Goal: Transaction & Acquisition: Purchase product/service

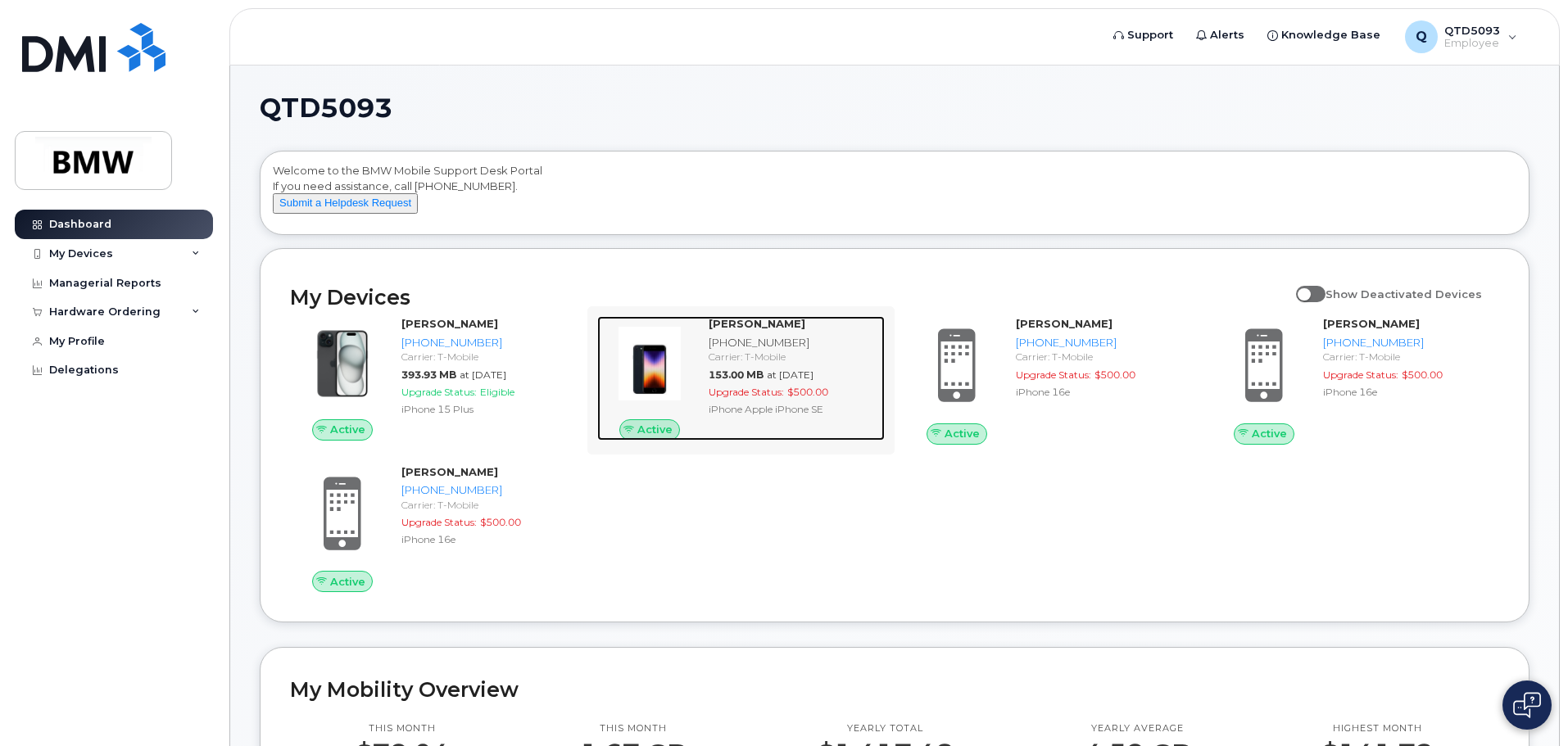
click at [775, 330] on strong "[PERSON_NAME]" at bounding box center [756, 323] width 96 height 14
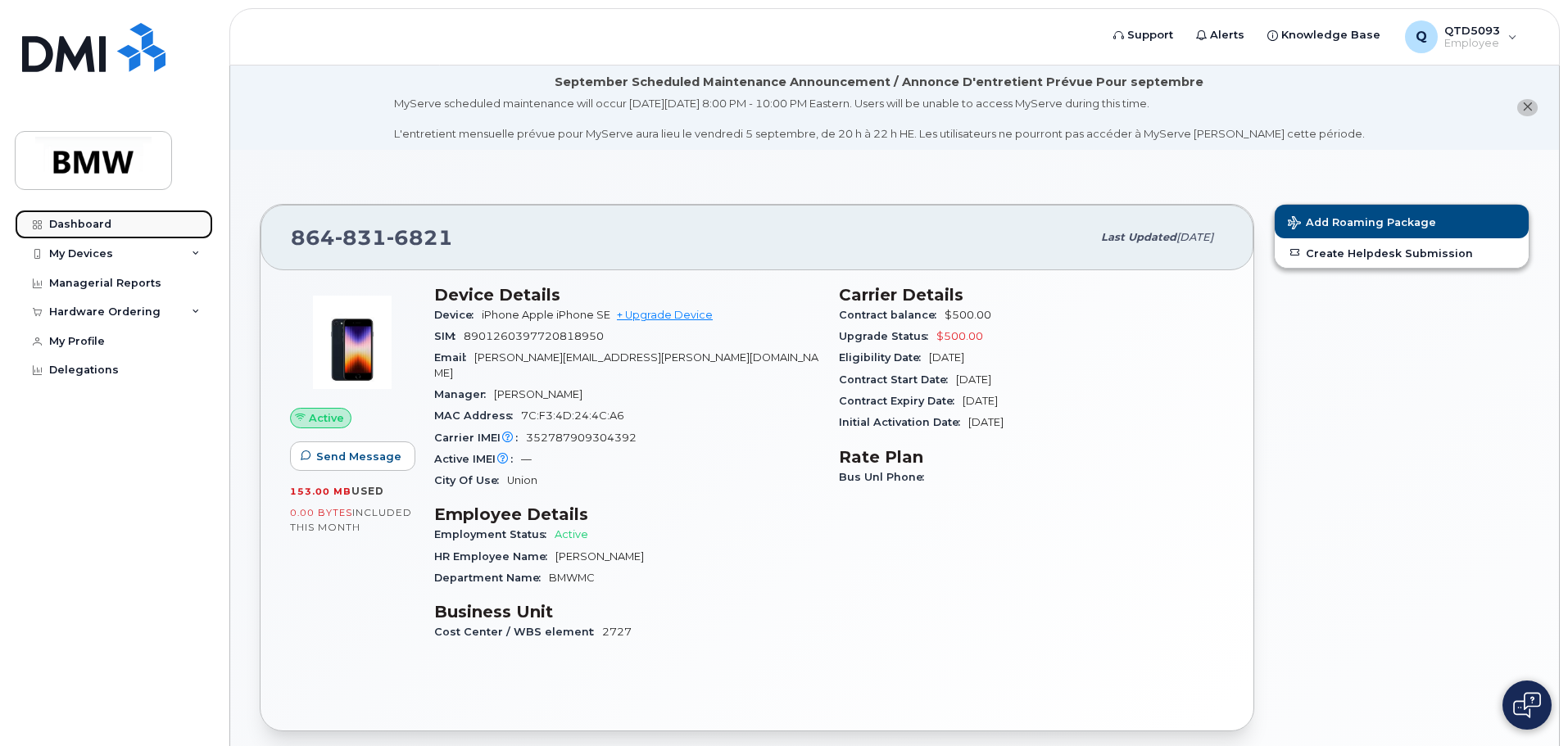
drag, startPoint x: 79, startPoint y: 219, endPoint x: 104, endPoint y: 232, distance: 28.2
click at [79, 219] on div "Dashboard" at bounding box center [80, 224] width 62 height 14
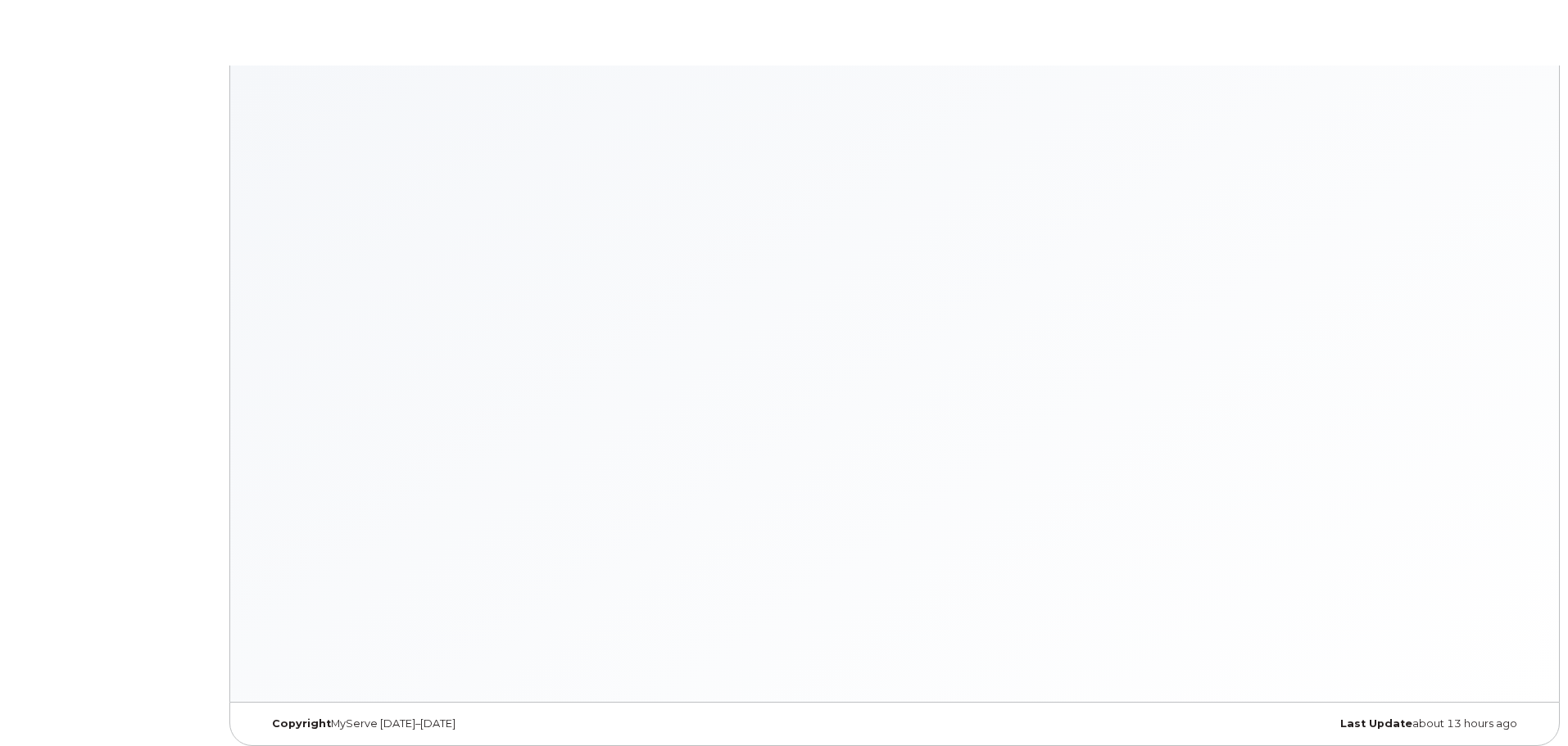
click at [106, 308] on body "× × Keyboard Shortcuts Help ? Show this modal Navigation G D Go to devices G I …" at bounding box center [784, 377] width 1568 height 754
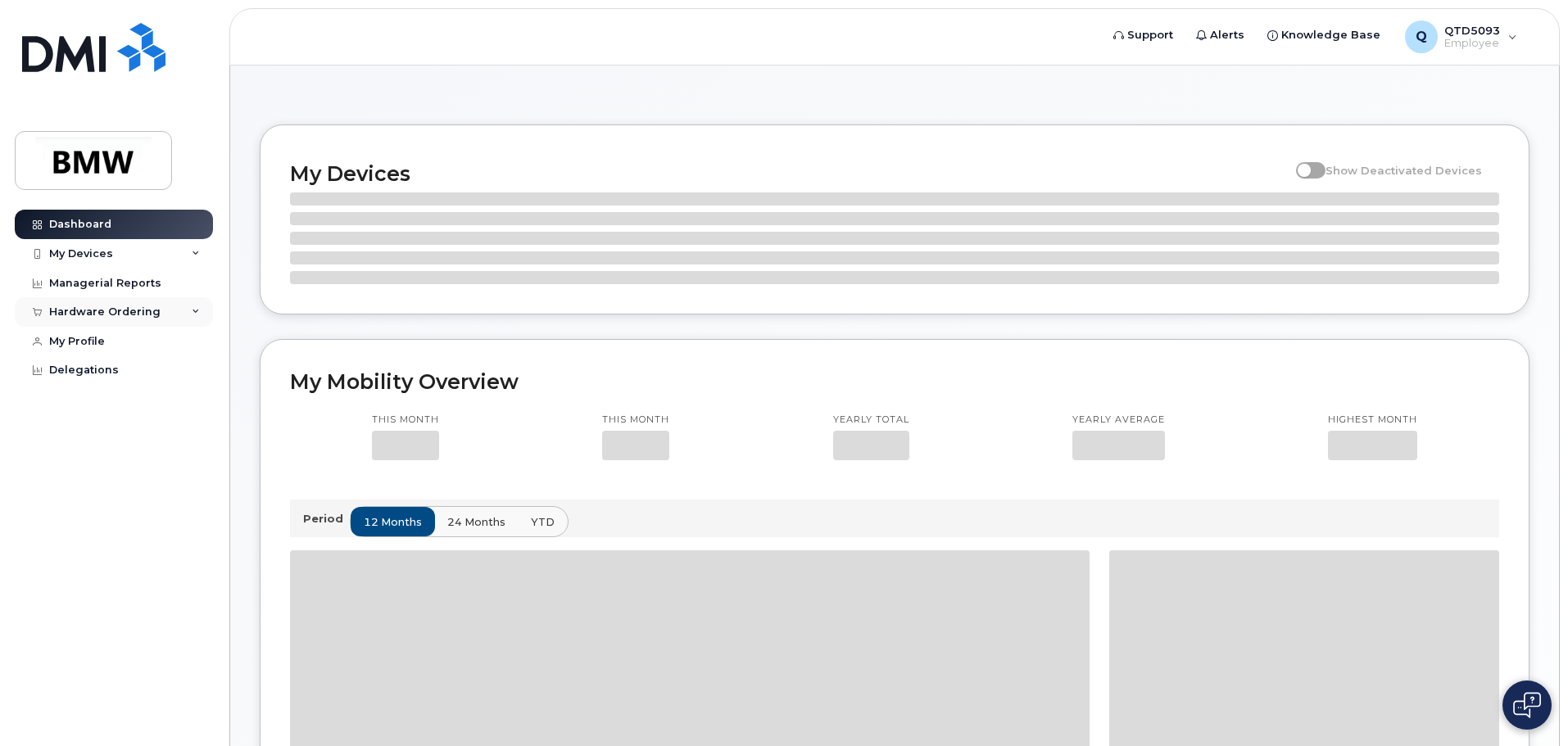
click at [114, 311] on div "Hardware Ordering" at bounding box center [105, 312] width 112 height 14
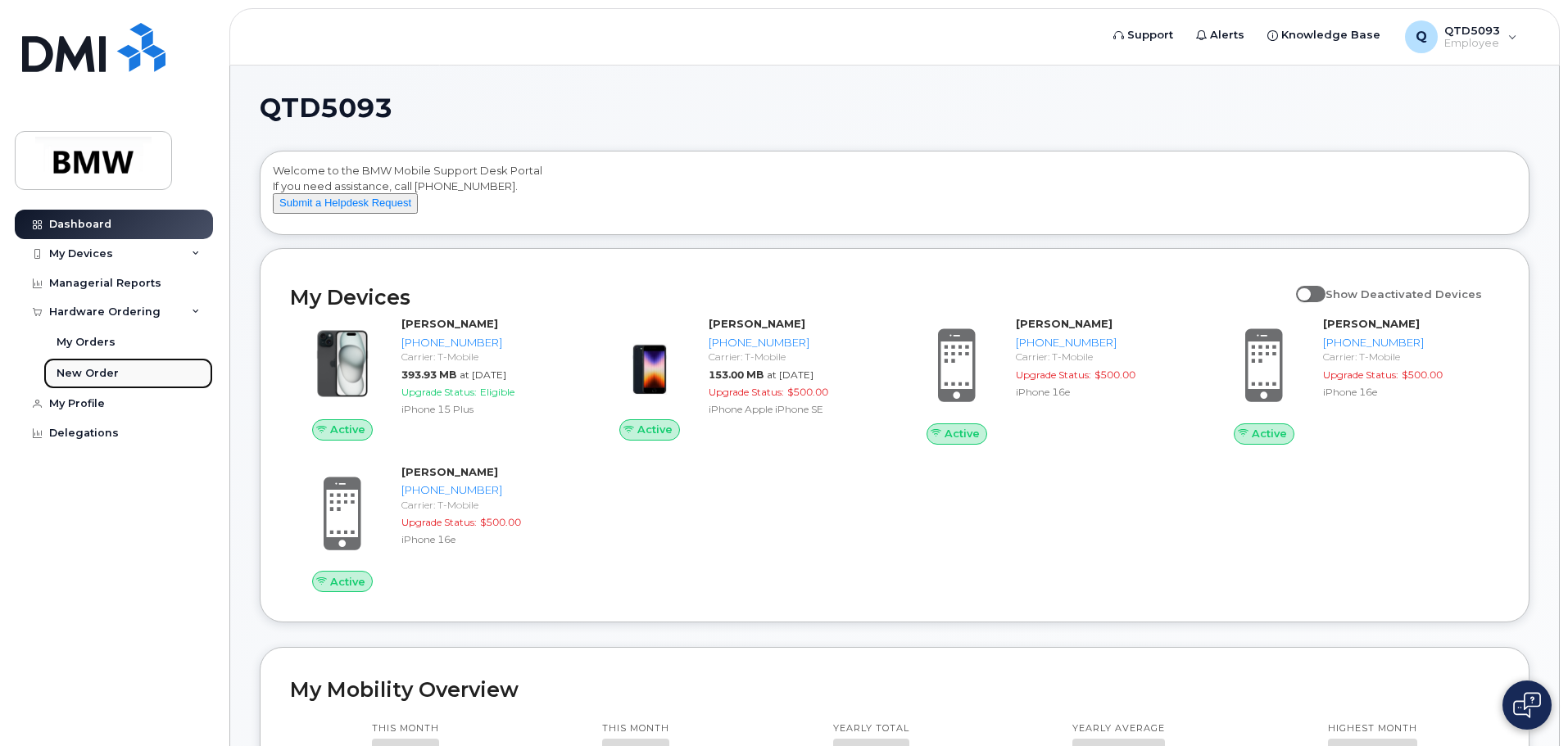
click at [120, 371] on link "New Order" at bounding box center [128, 373] width 169 height 32
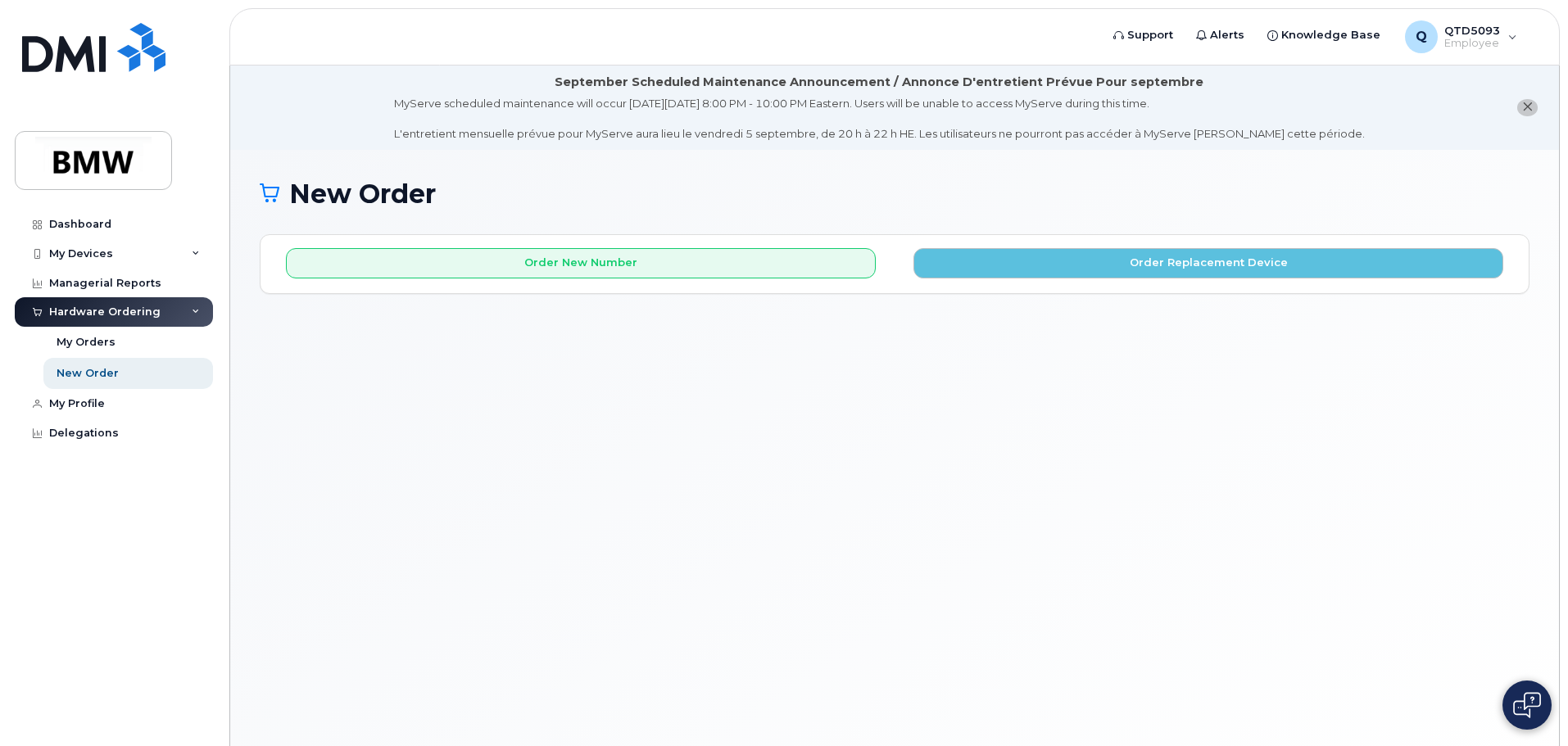
click at [747, 280] on div "Order New Number Order Replacement Device Please choose the carrier to which yo…" at bounding box center [894, 264] width 1268 height 59
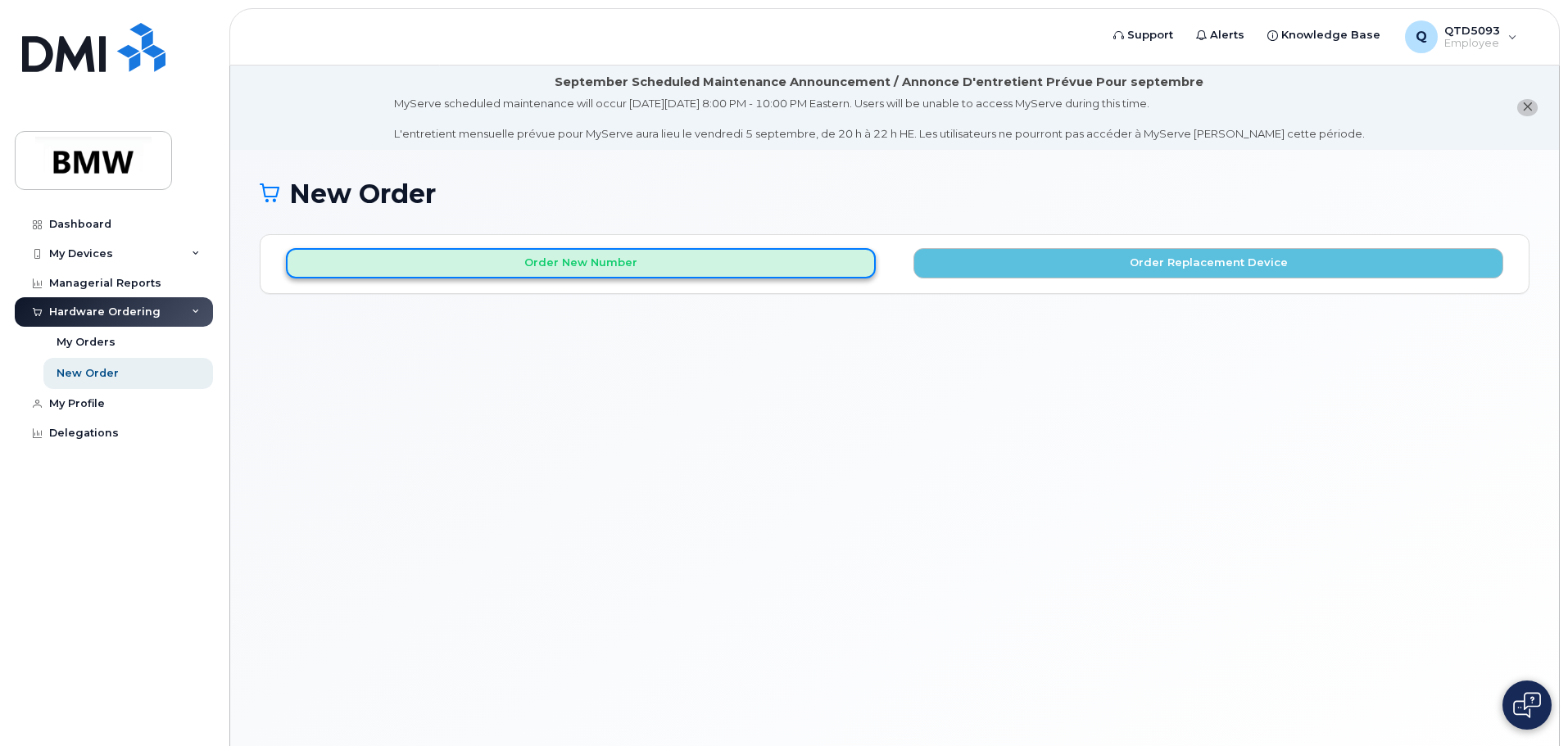
click at [750, 267] on button "Order New Number" at bounding box center [580, 263] width 590 height 31
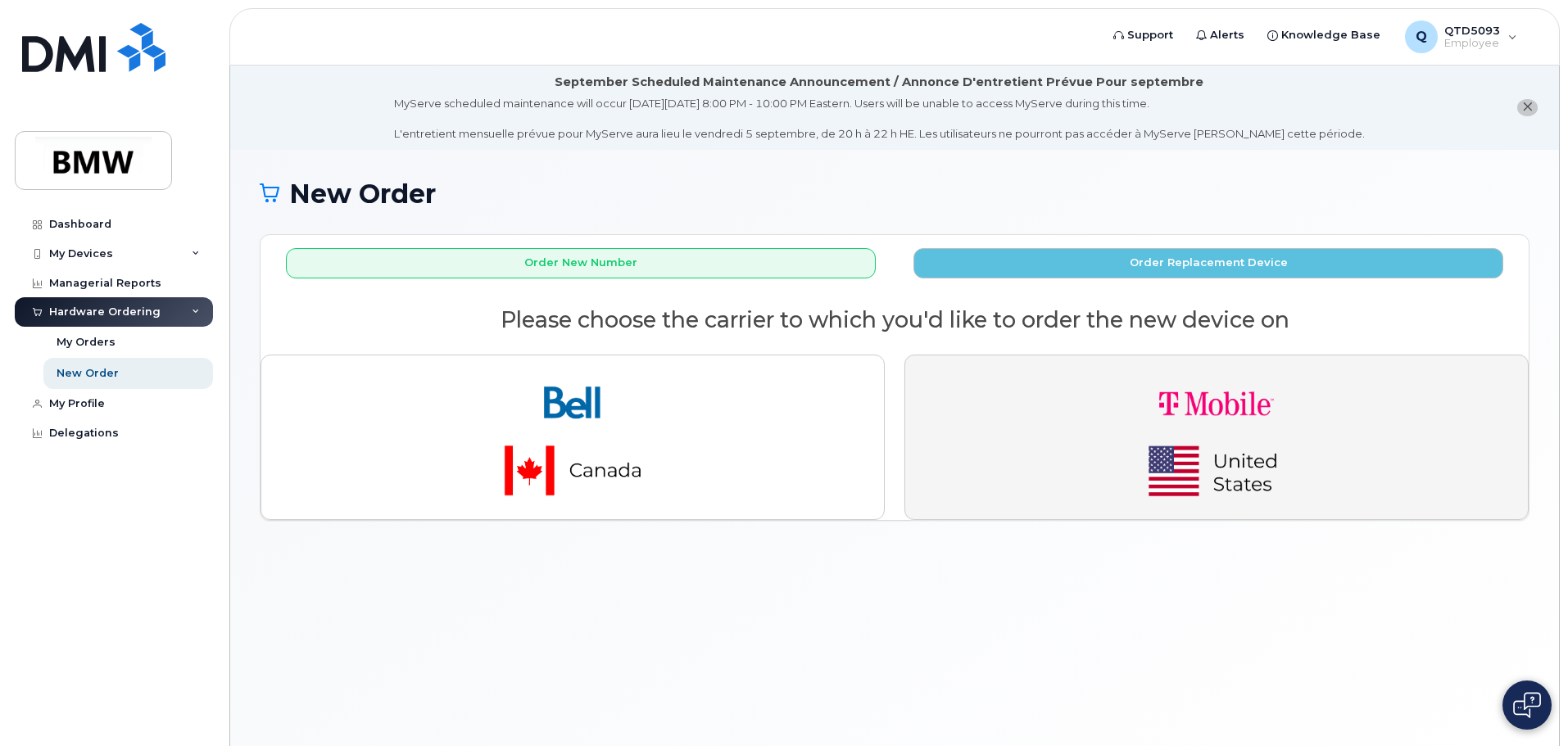
click at [1221, 467] on img "button" at bounding box center [1217, 437] width 230 height 138
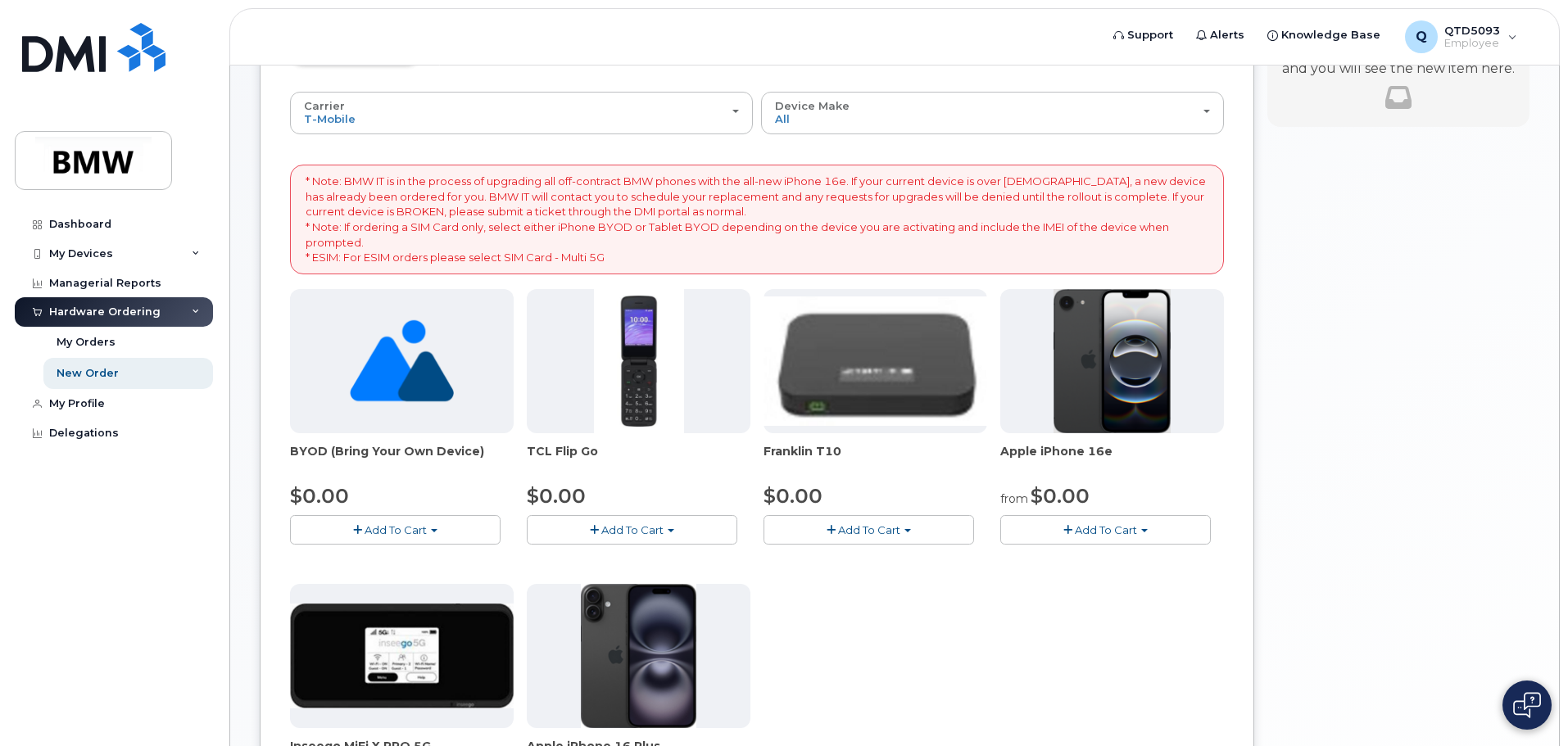
scroll to position [246, 0]
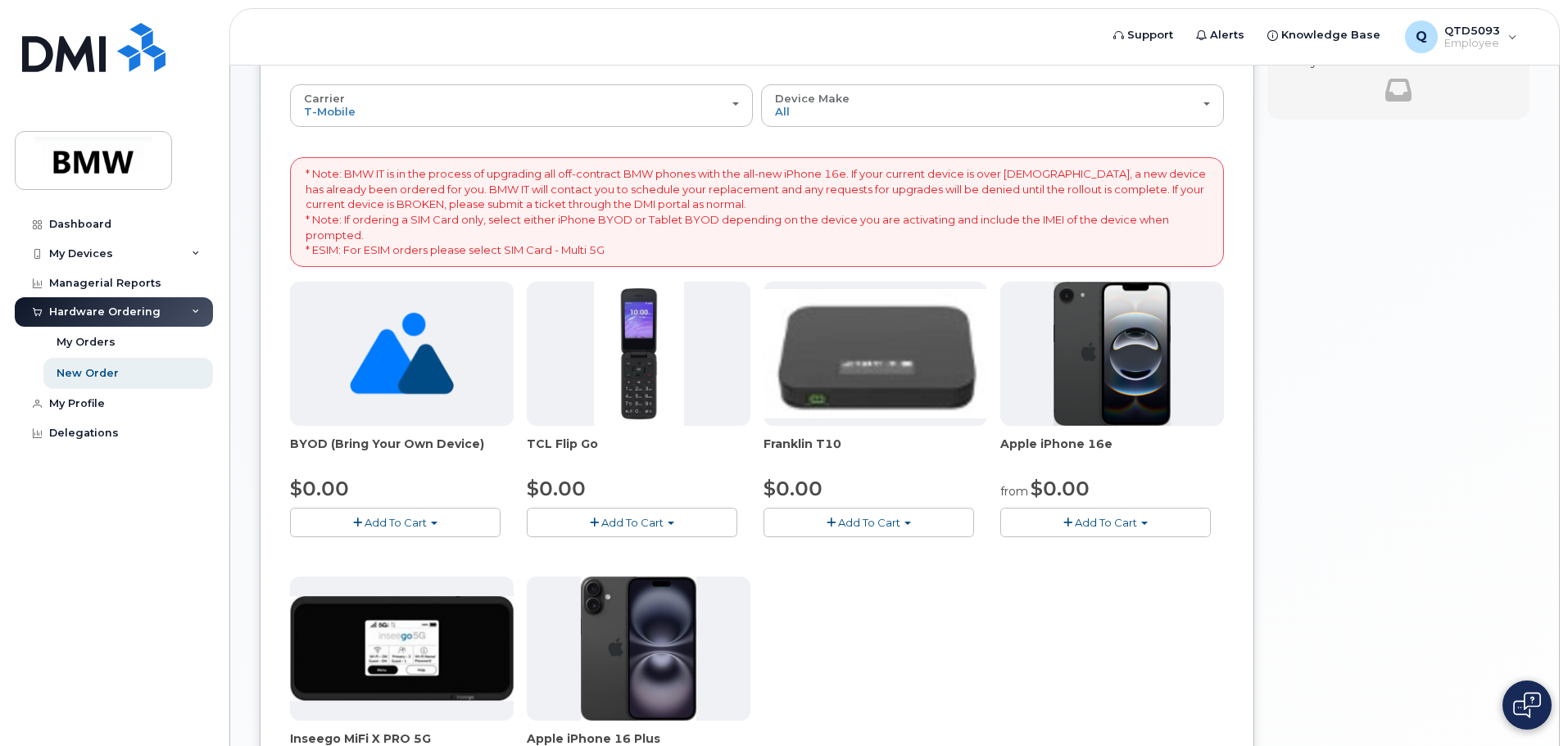
click at [1119, 517] on span "Add To Cart" at bounding box center [1106, 523] width 62 height 14
click at [1118, 550] on link "$0.00 - 30 Month Activation (128GB)" at bounding box center [1123, 553] width 236 height 21
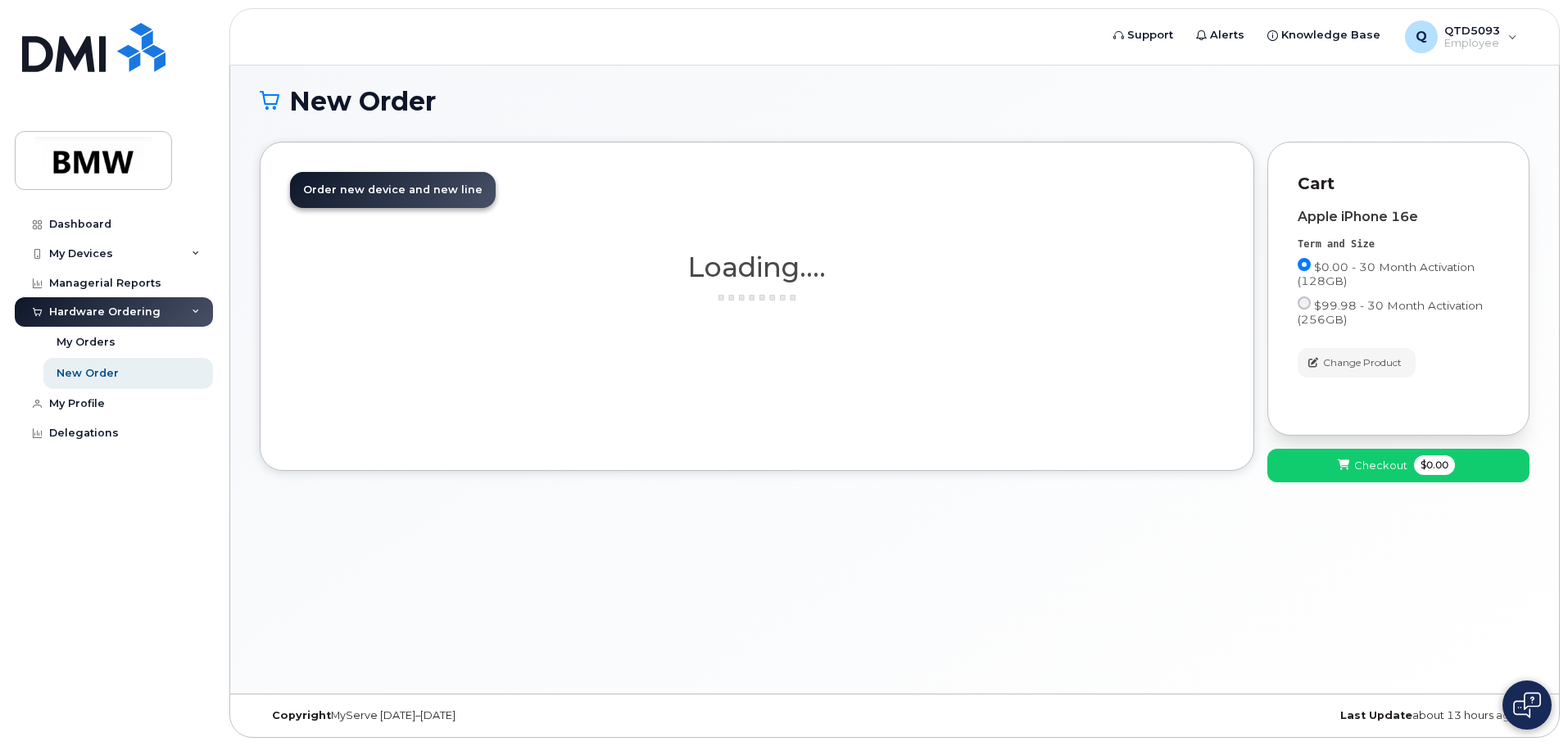
scroll to position [93, 0]
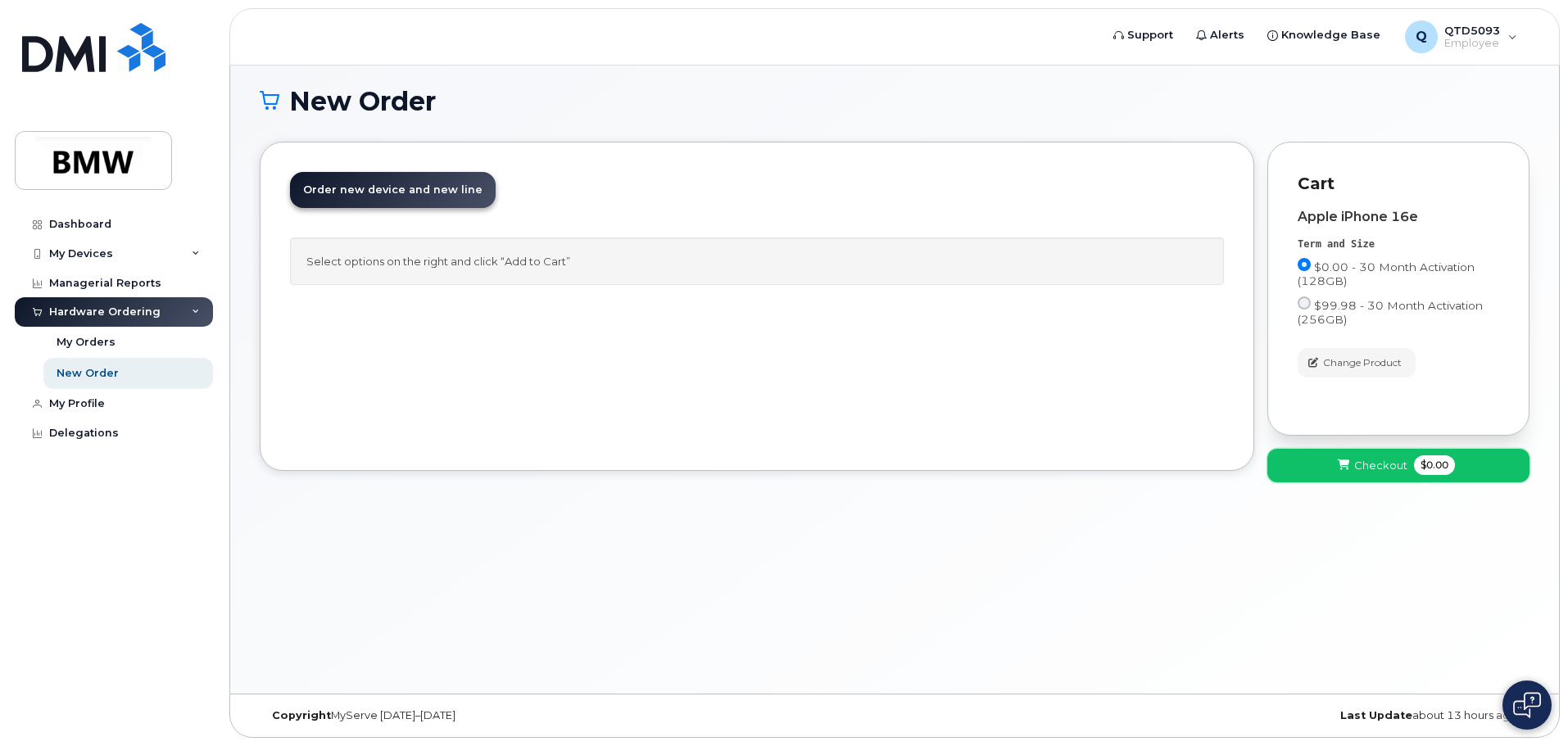
click at [1329, 468] on button "Checkout $0.00" at bounding box center [1398, 465] width 262 height 33
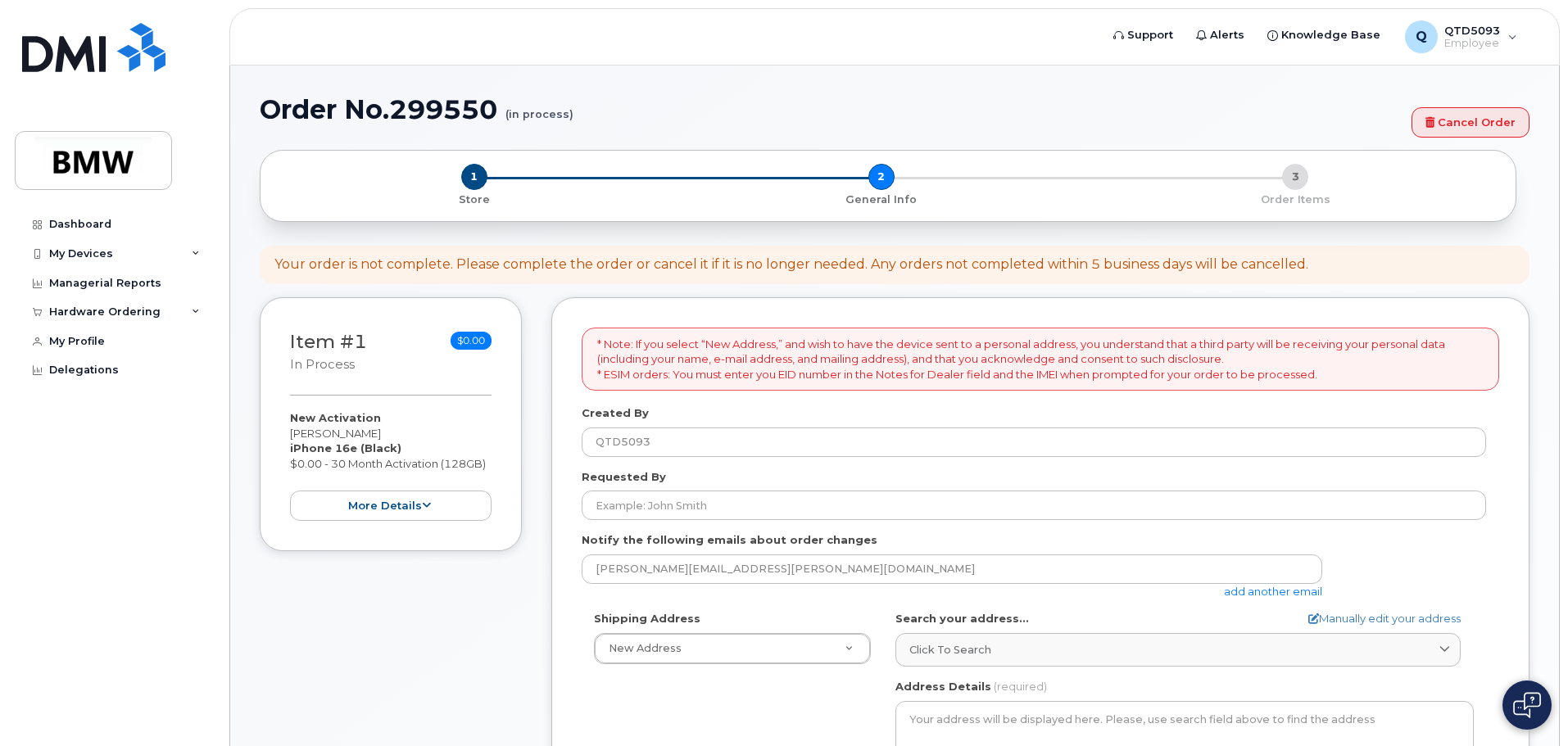
select select
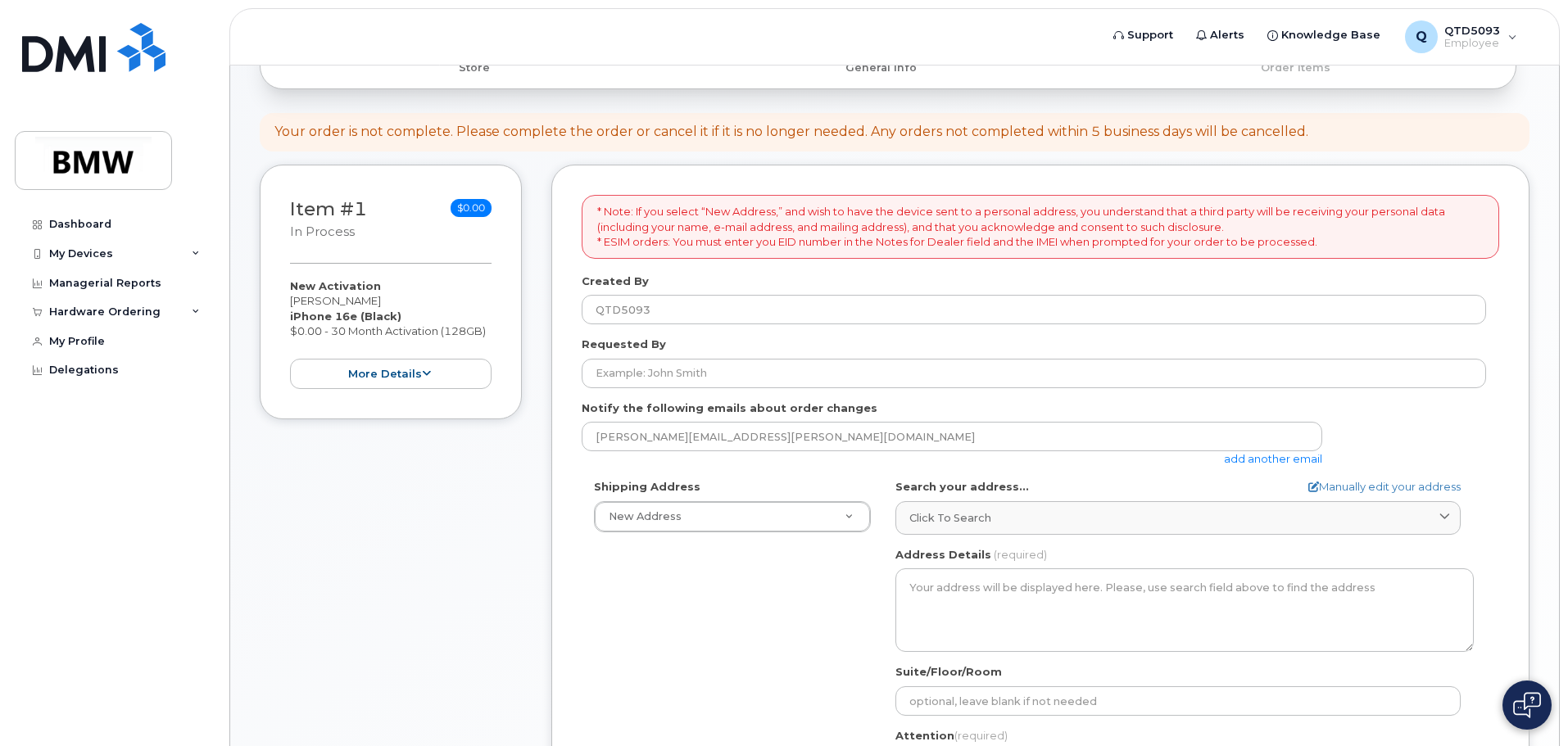
scroll to position [246, 0]
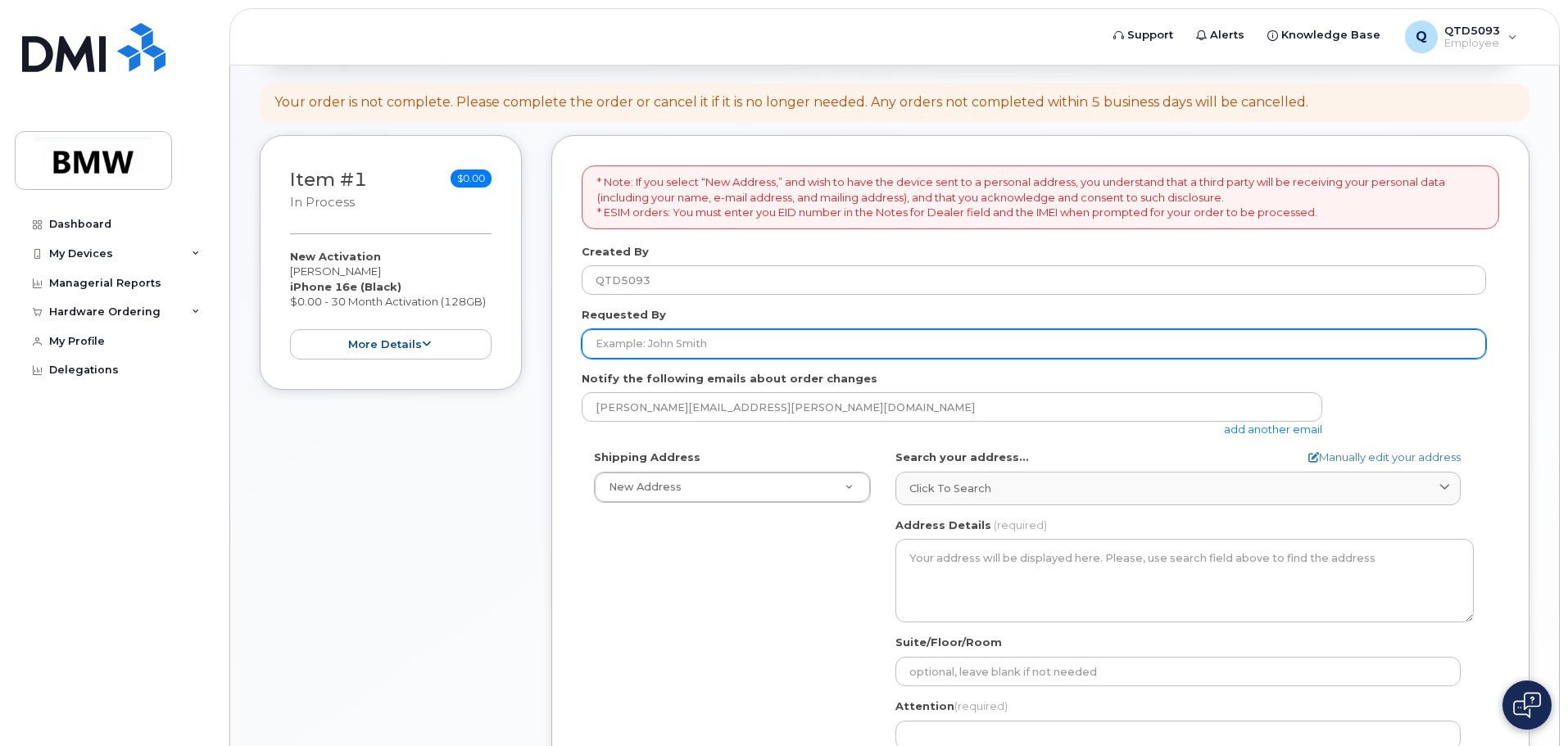
click at [741, 337] on input "Requested By" at bounding box center [1034, 343] width 905 height 30
click at [742, 337] on input "[PERSON_NAME]" at bounding box center [1034, 343] width 905 height 30
type input "[PERSON_NAME]"
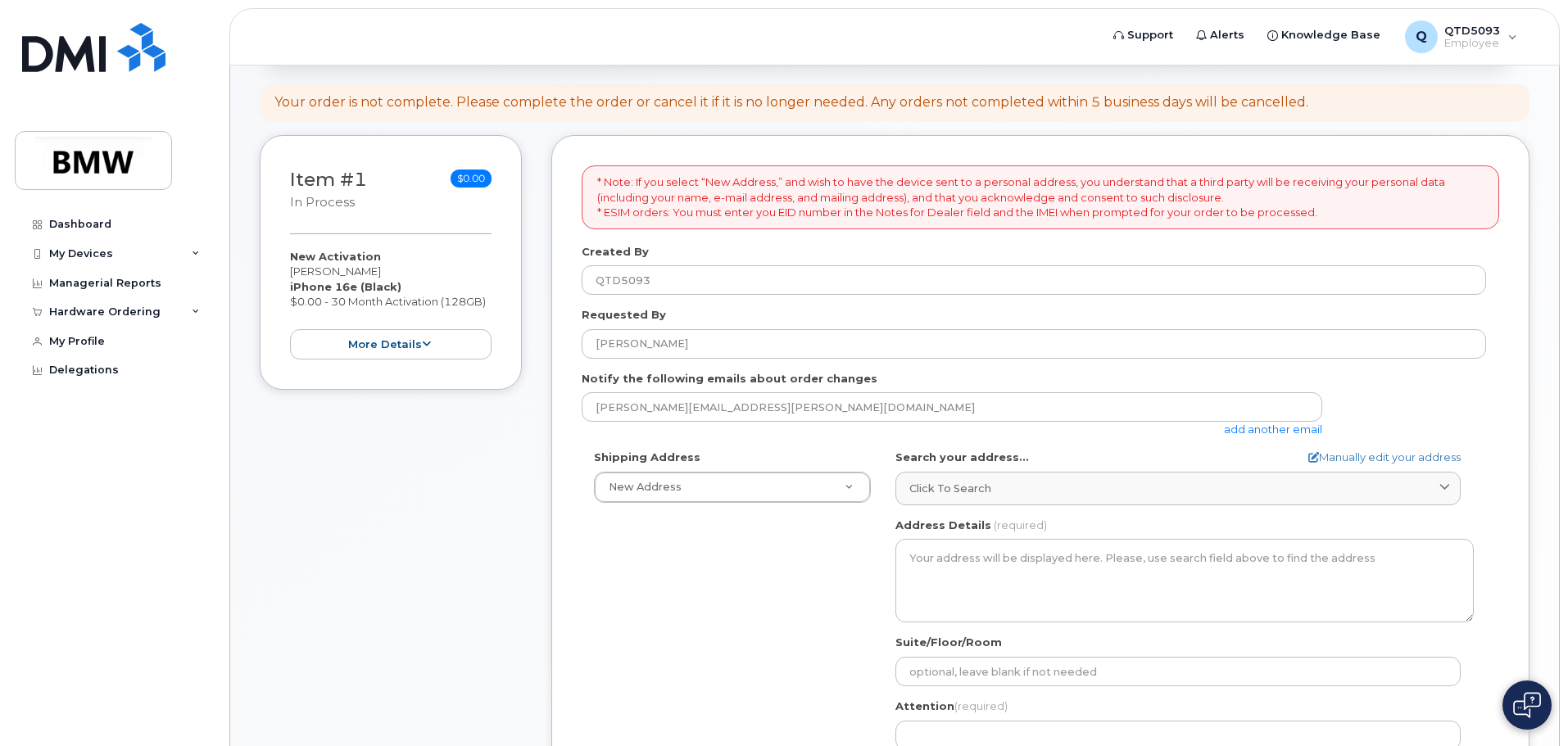
click at [755, 311] on div "Requested By Logan Cartee" at bounding box center [1040, 332] width 917 height 51
click at [1357, 454] on link "Manually edit your address" at bounding box center [1384, 457] width 152 height 15
select select
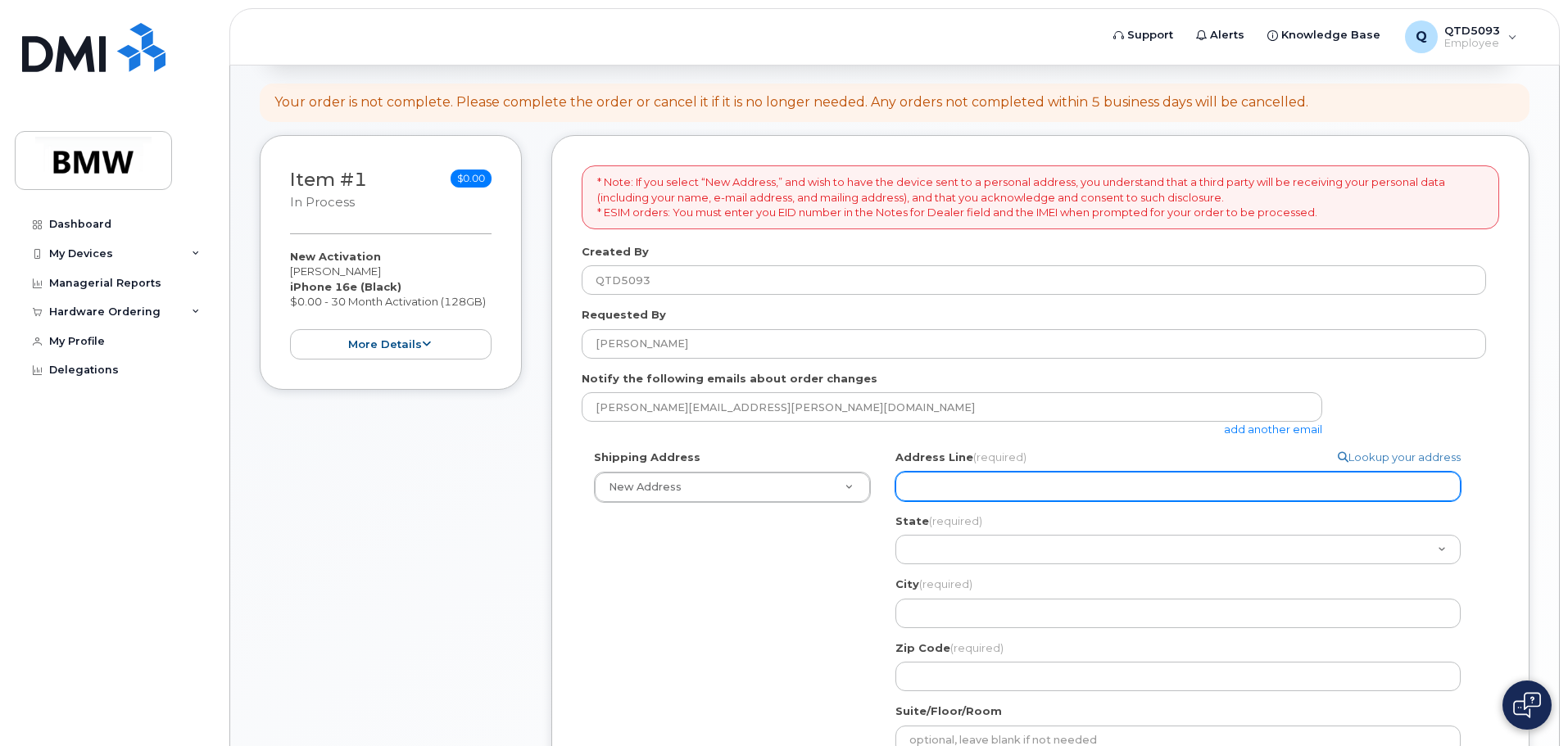
click at [1023, 492] on input "Address Line (required)" at bounding box center [1178, 487] width 565 height 30
type input "110 Santa Ana Way, Duncan, SC, 29334, USA"
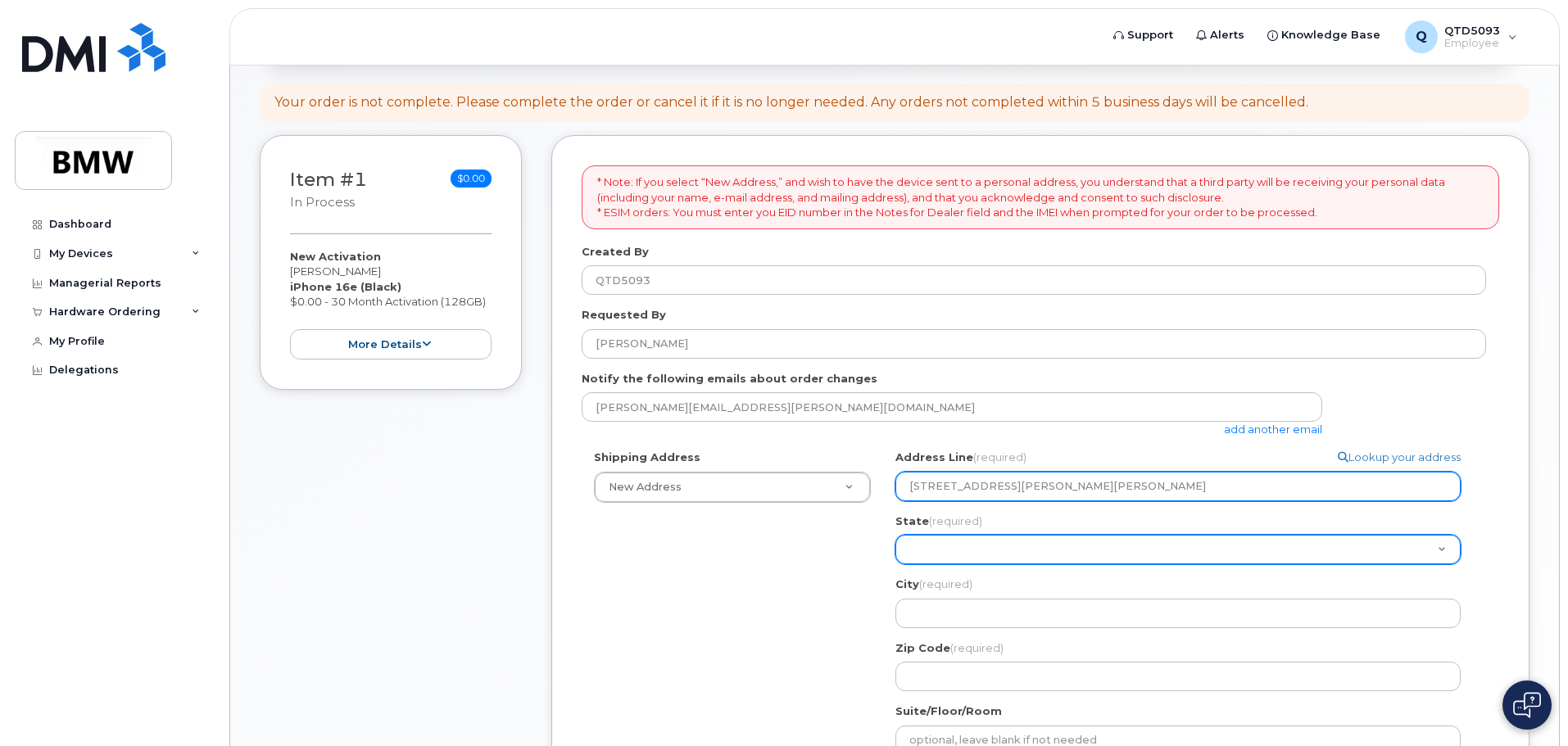
select select "SC"
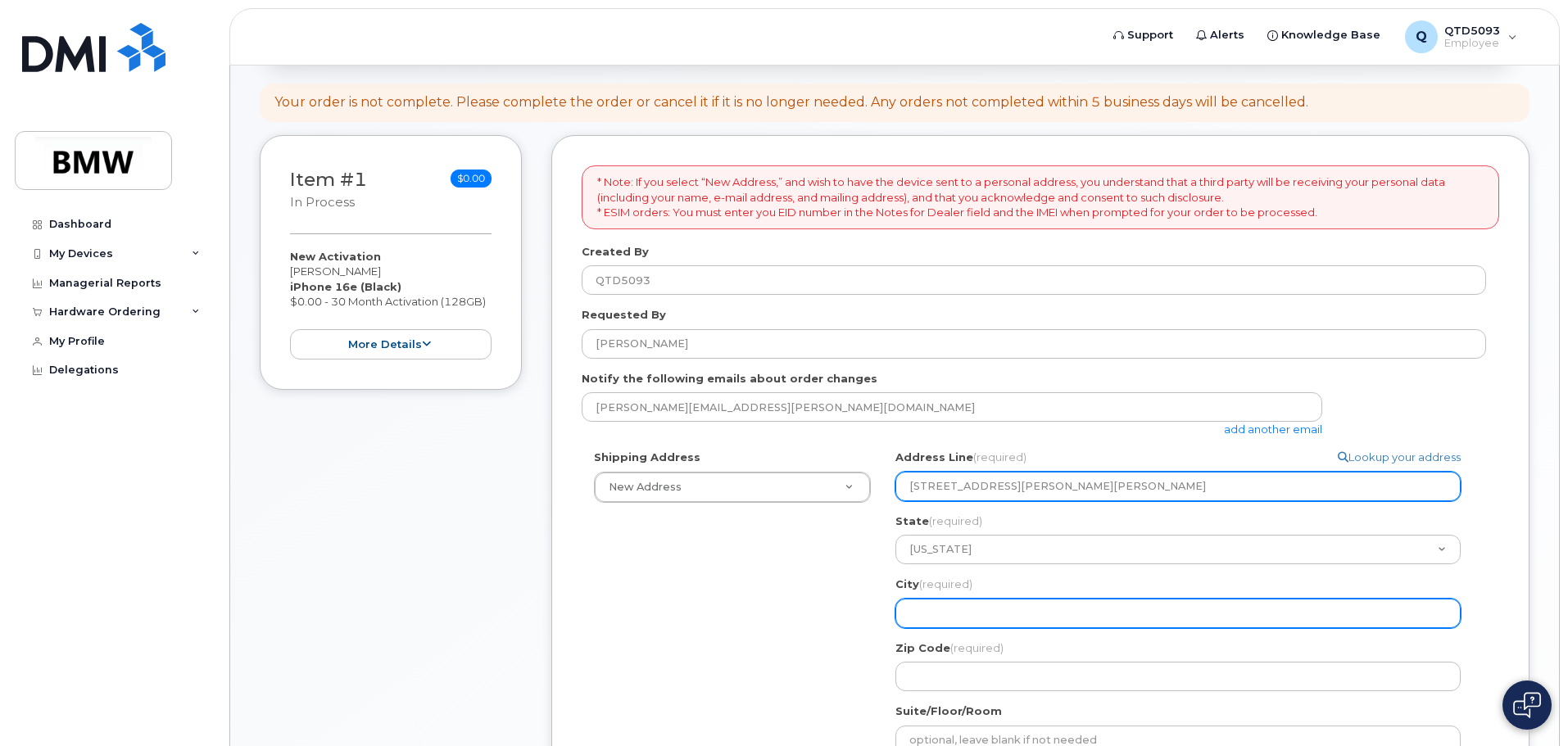
type input "Duncan"
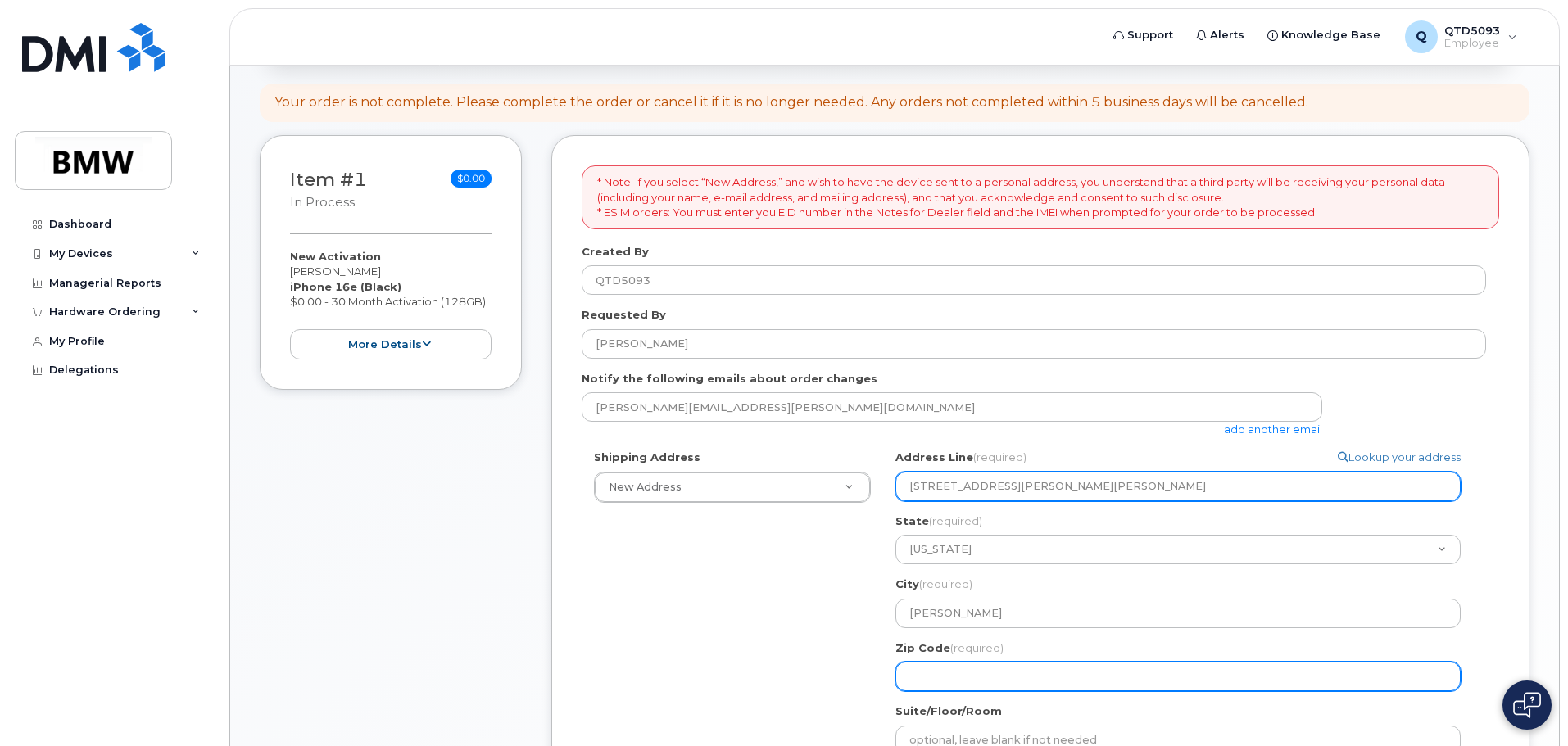
type input "29334"
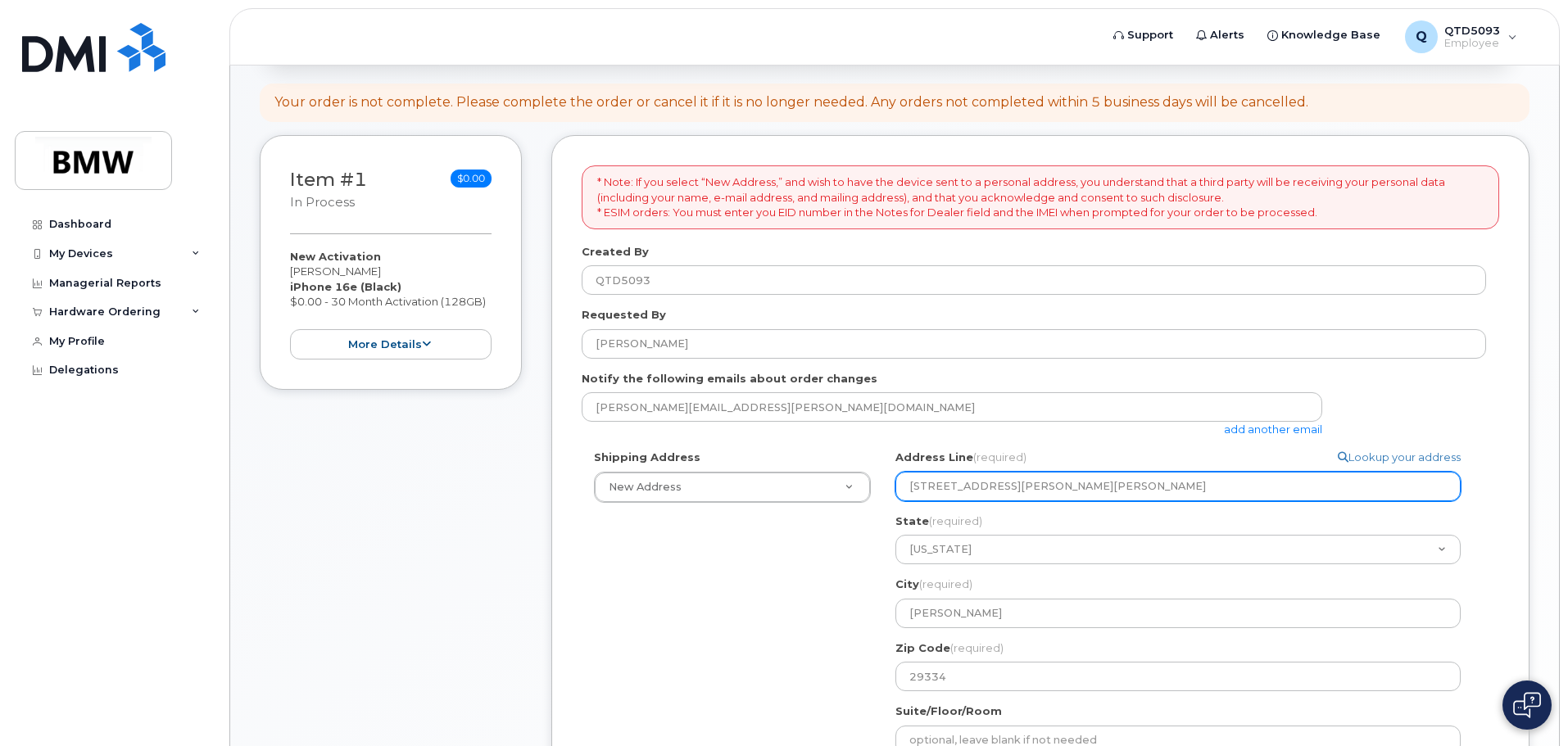
type input "[PERSON_NAME]"
type input "8649917658"
select select
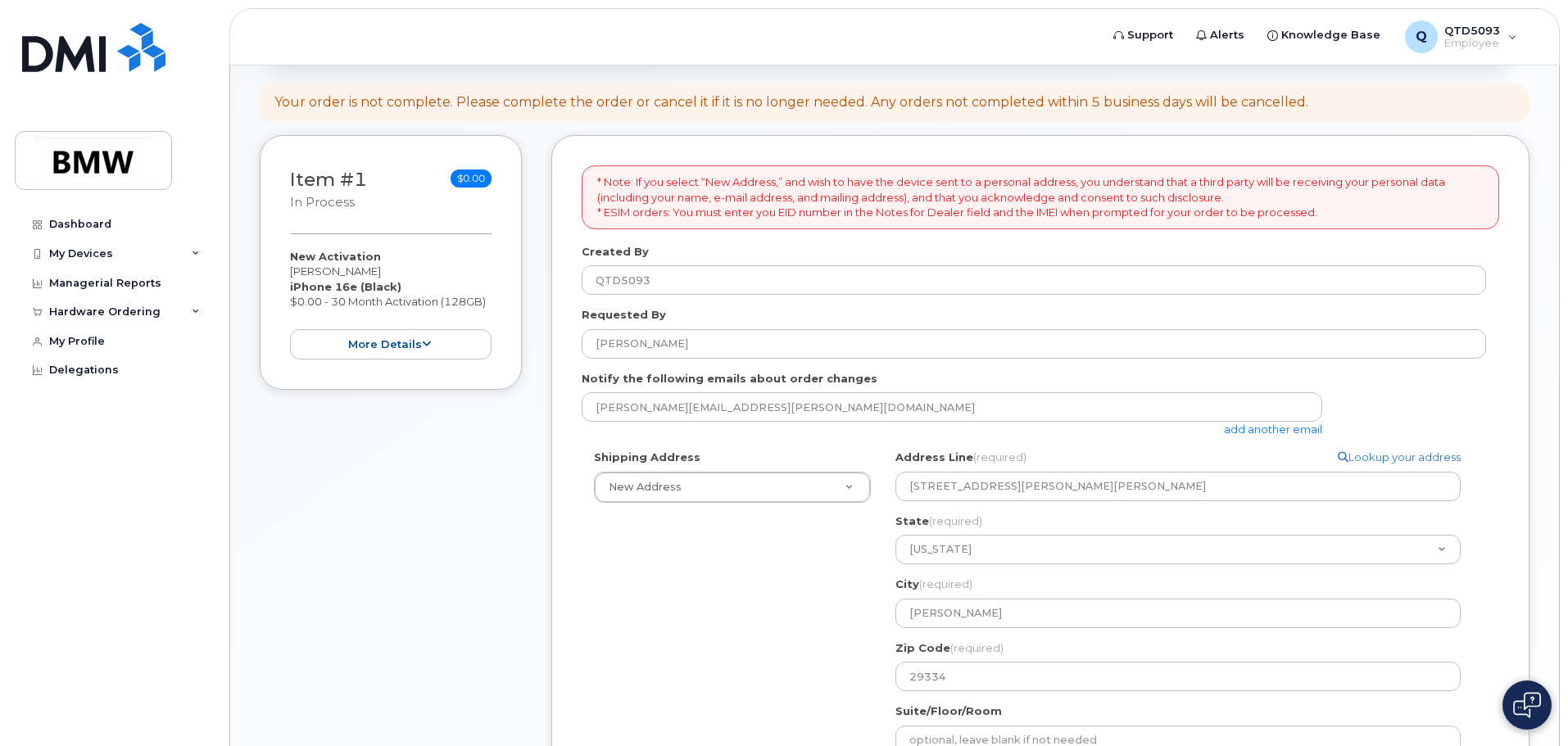
click at [770, 602] on div "Shipping Address New Address New Address 110 Santa Ana Way BMW MC Plant BMW Nor…" at bounding box center [1034, 672] width 905 height 445
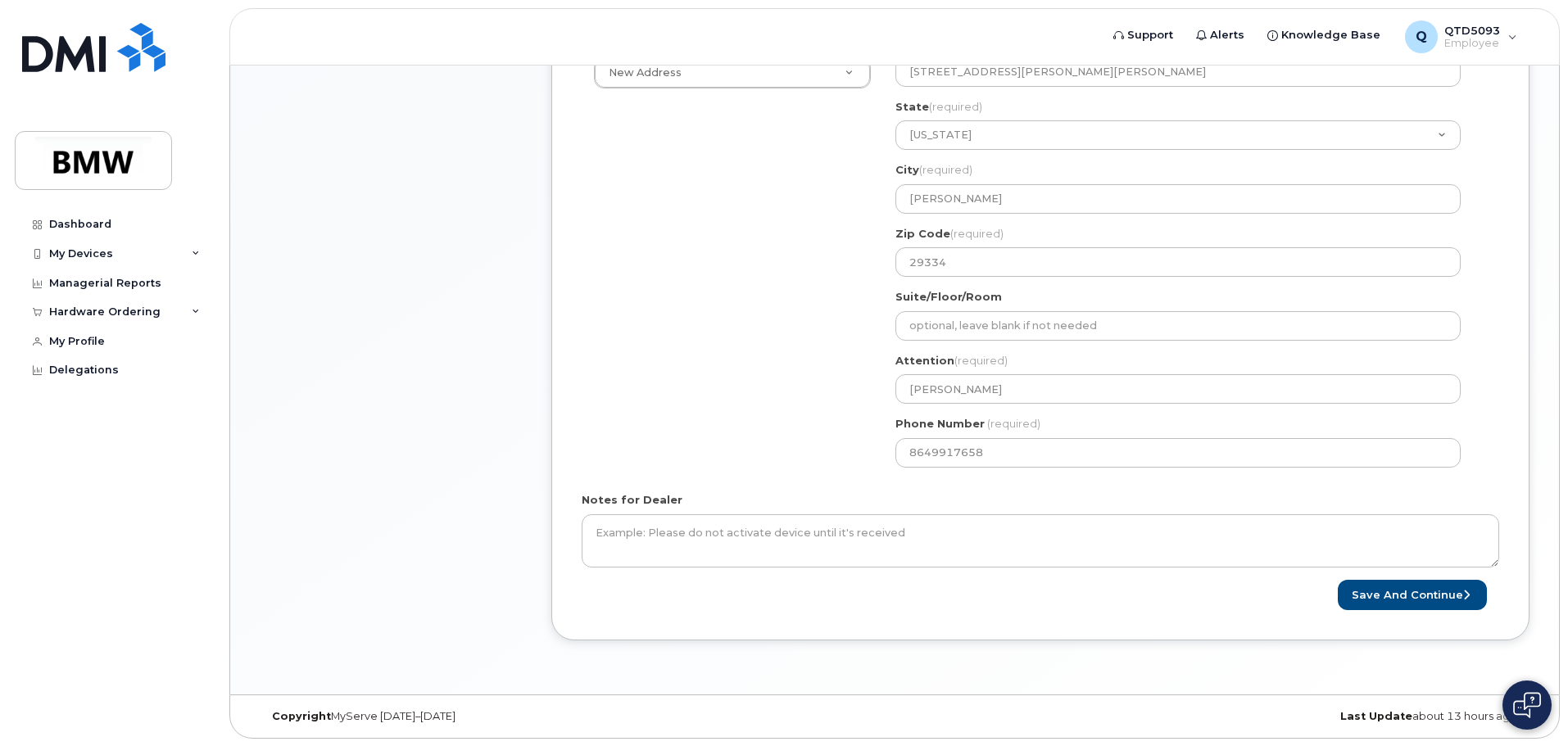
scroll to position [661, 0]
click at [1390, 592] on button "Save and Continue" at bounding box center [1412, 595] width 149 height 31
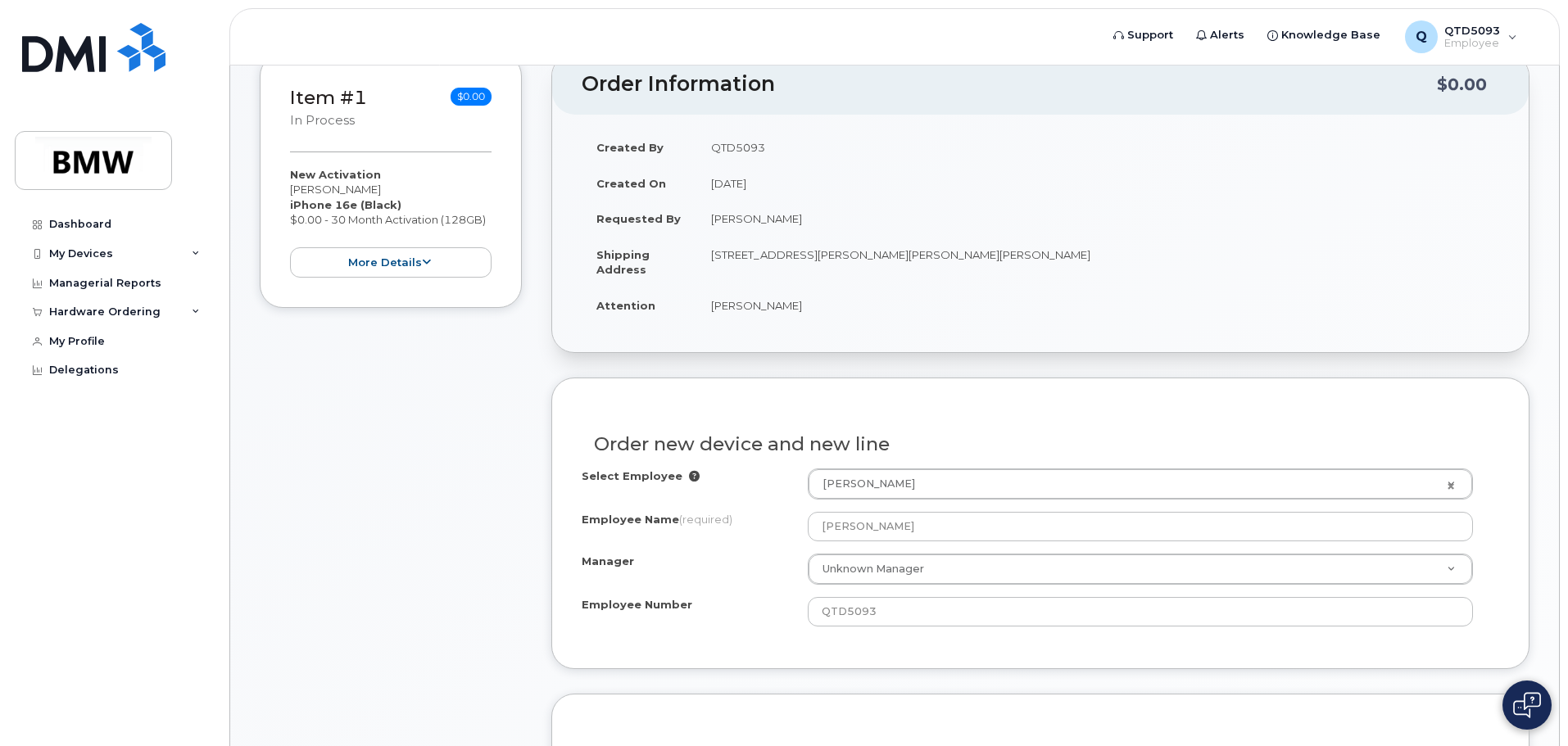
scroll to position [411, 0]
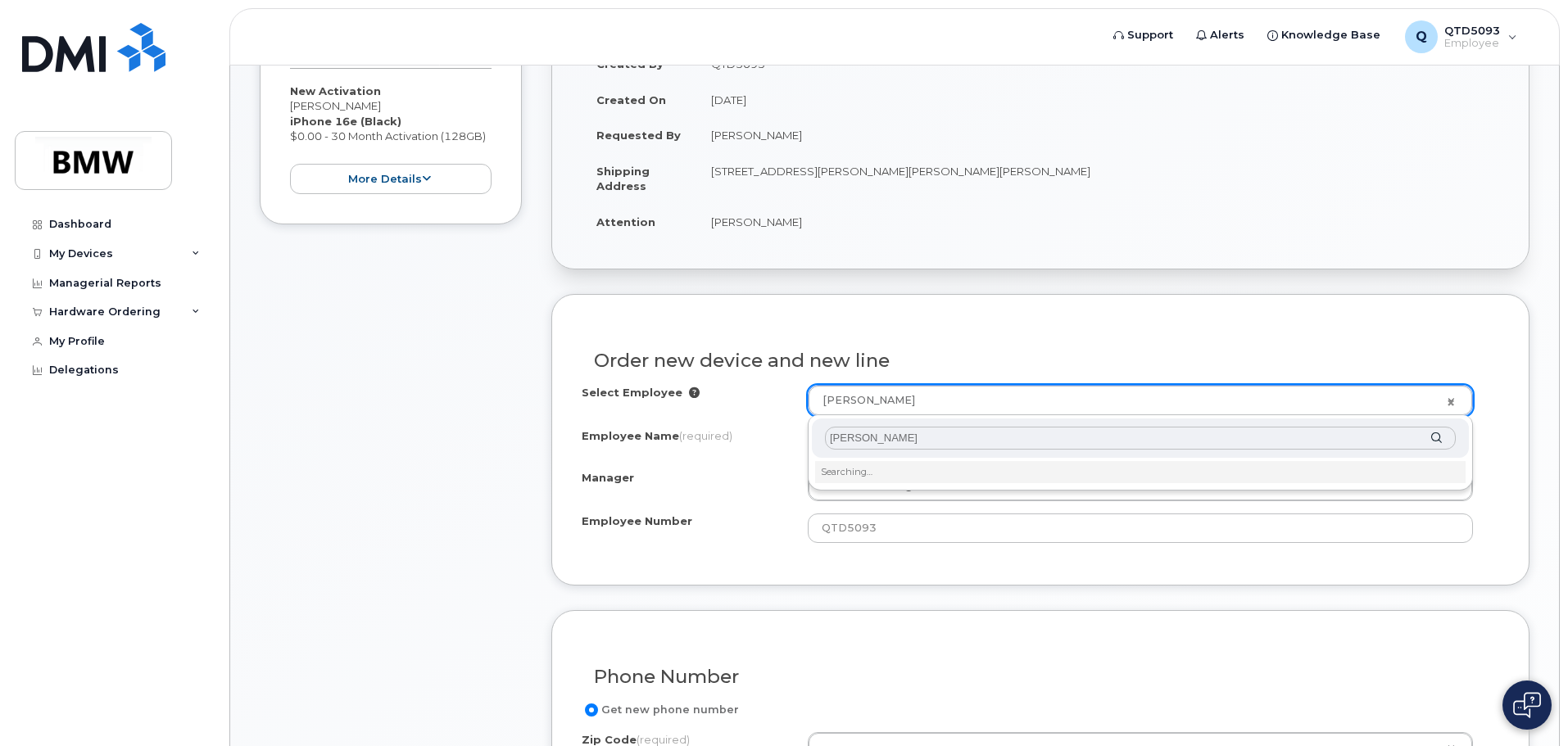
type input "[PERSON_NAME]"
